Goal: Transaction & Acquisition: Purchase product/service

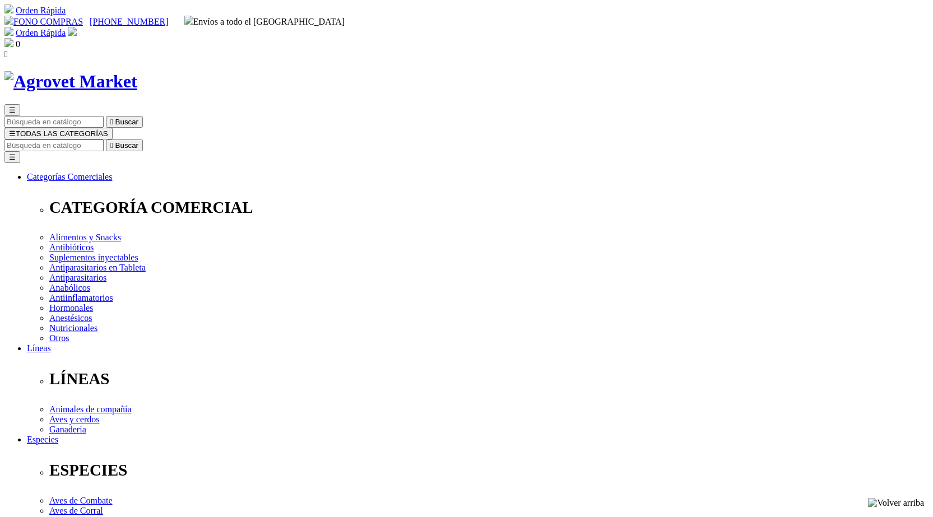
select select "380"
drag, startPoint x: 417, startPoint y: 293, endPoint x: 423, endPoint y: 298, distance: 7.9
